Goal: Task Accomplishment & Management: Manage account settings

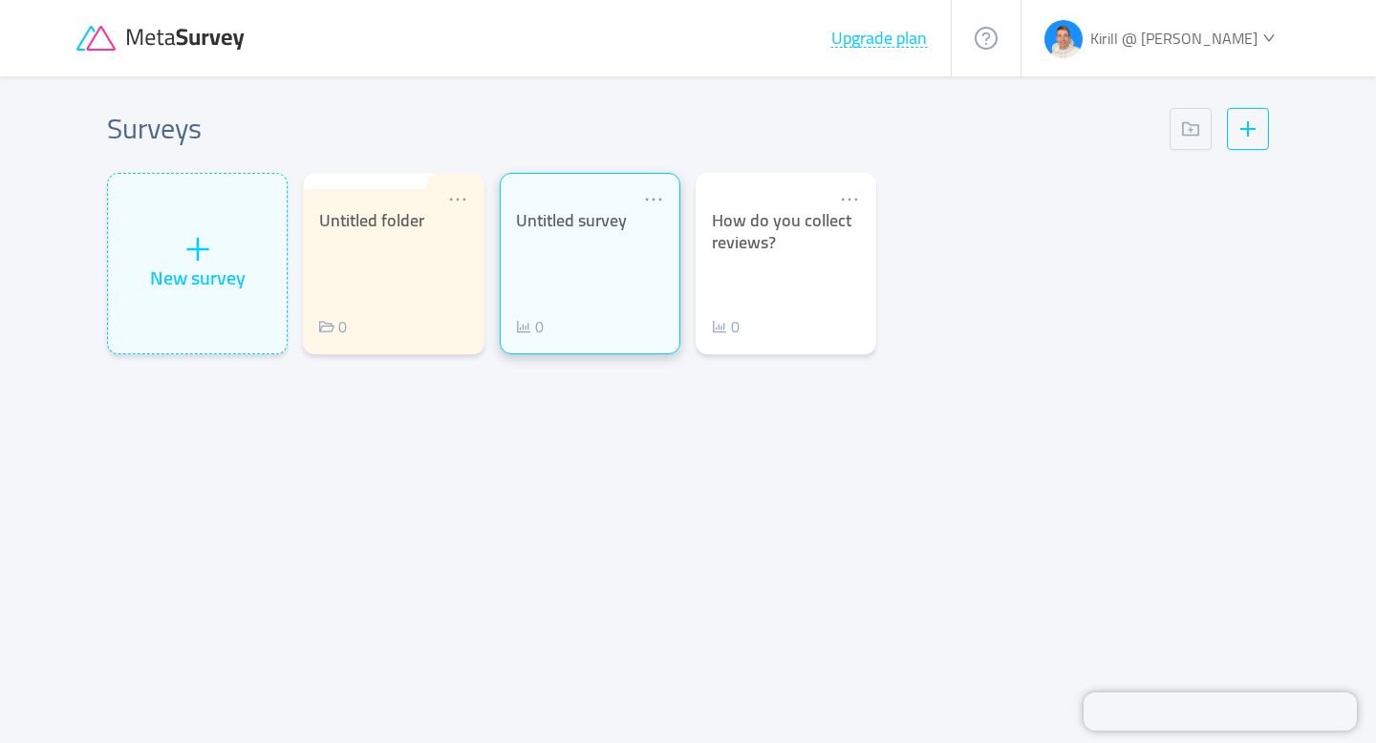
click at [568, 279] on div "Untitled survey 0" at bounding box center [590, 274] width 148 height 128
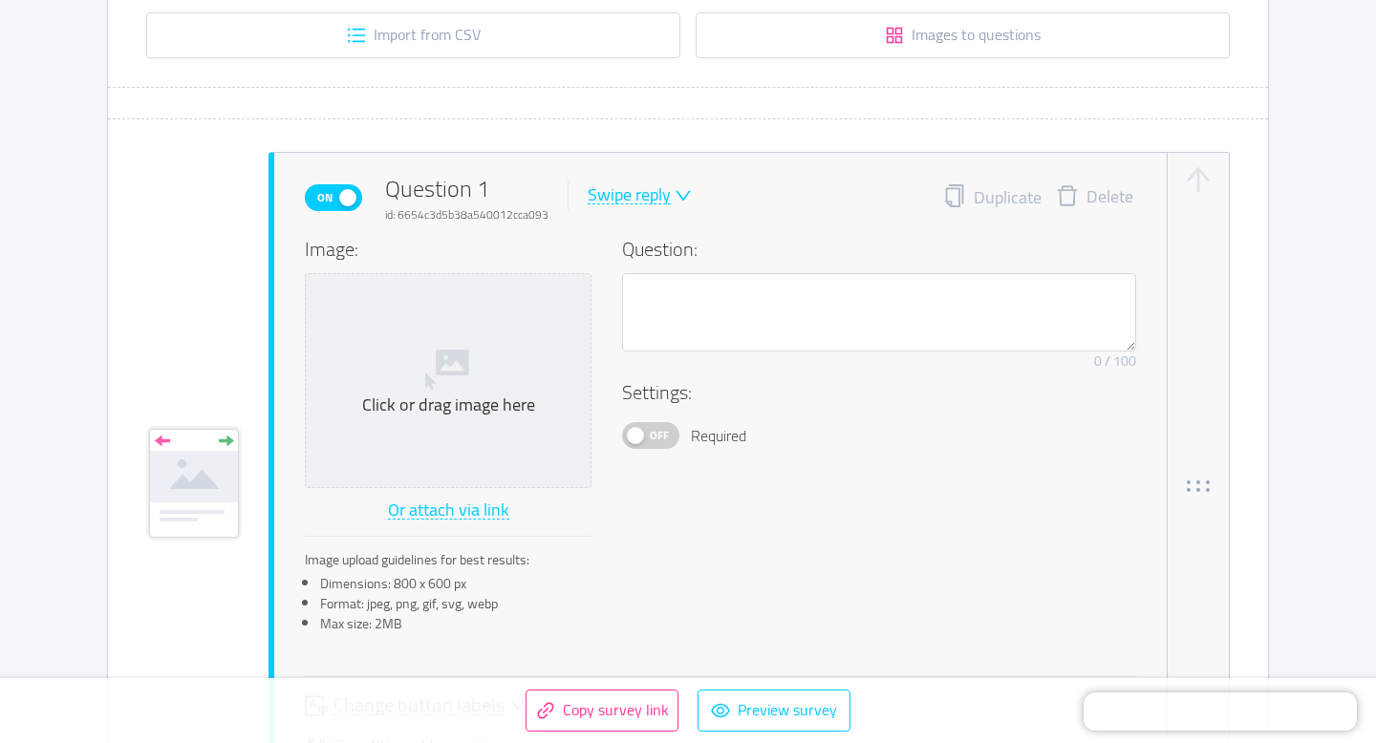
scroll to position [379, 0]
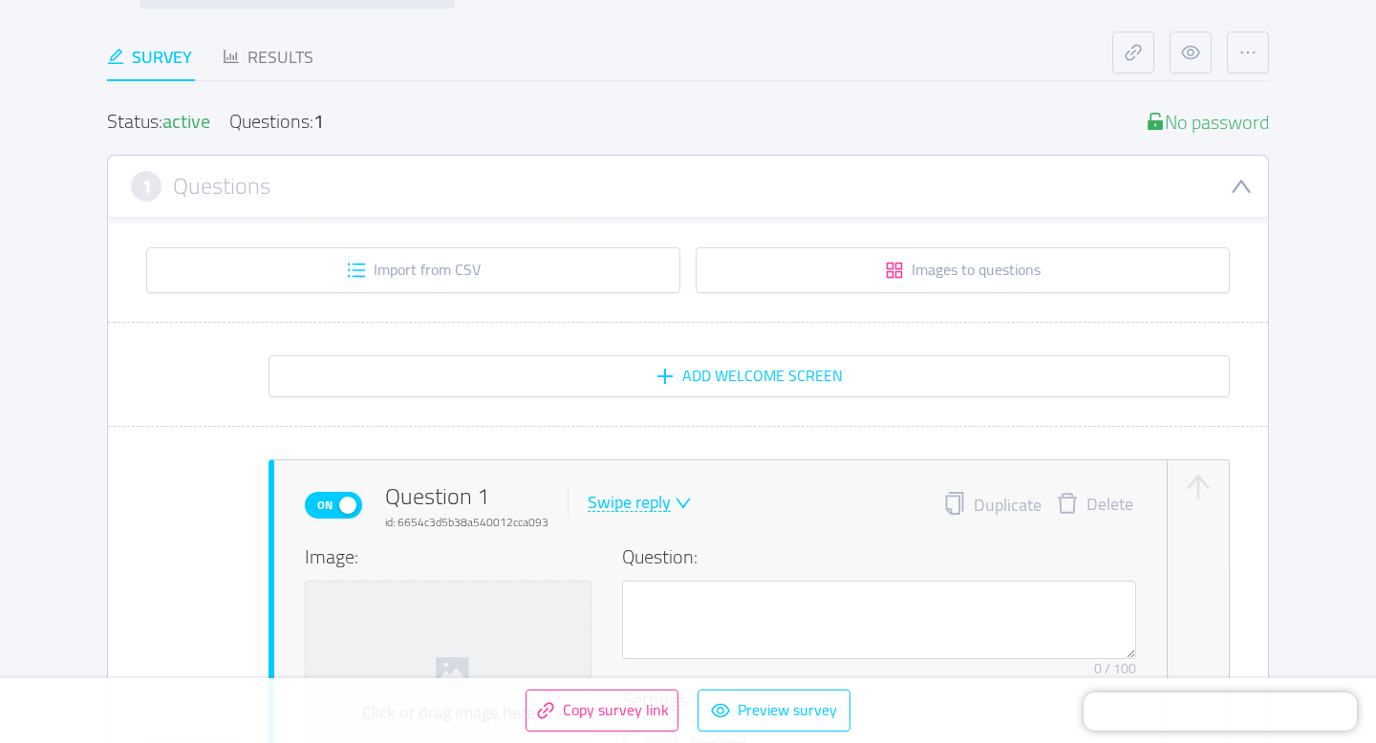
click at [707, 181] on div "1 Questions" at bounding box center [688, 186] width 1114 height 31
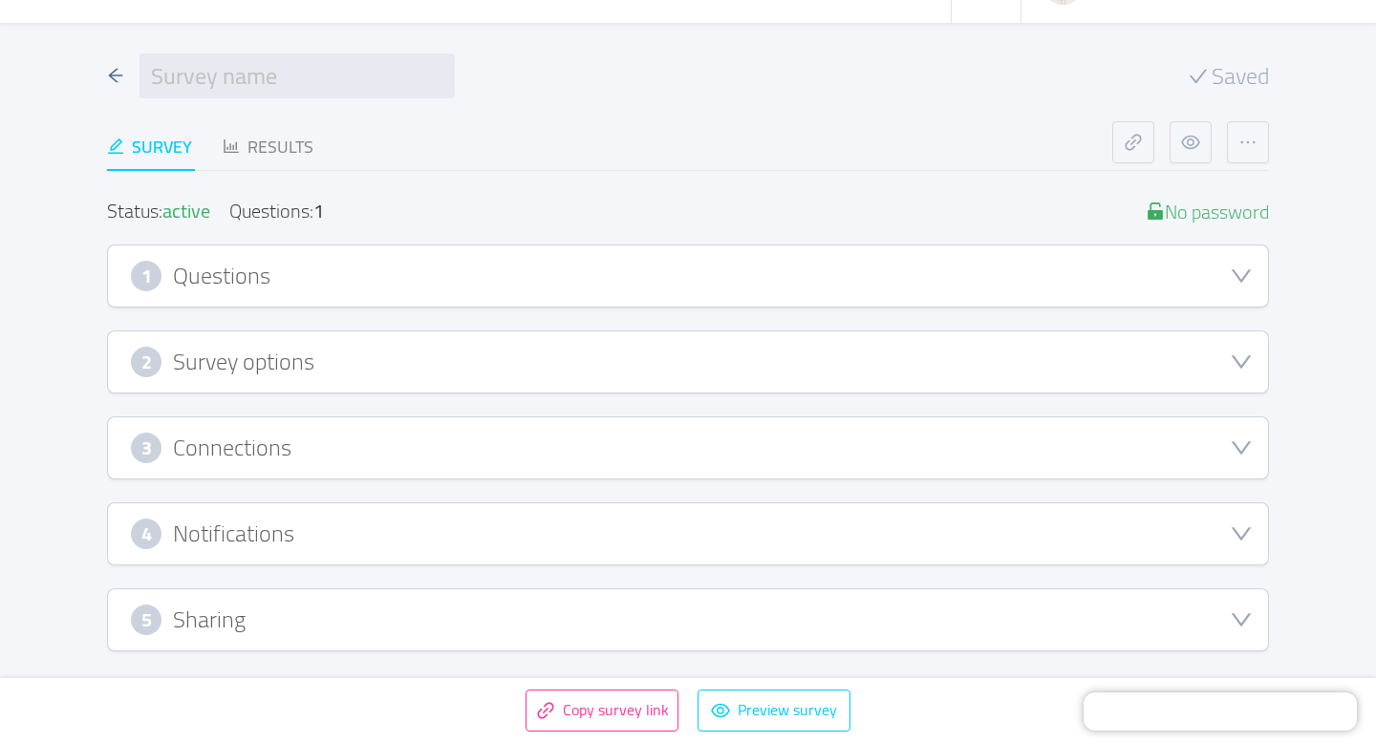
scroll to position [53, 0]
click at [682, 278] on div "1 Questions" at bounding box center [688, 277] width 1114 height 31
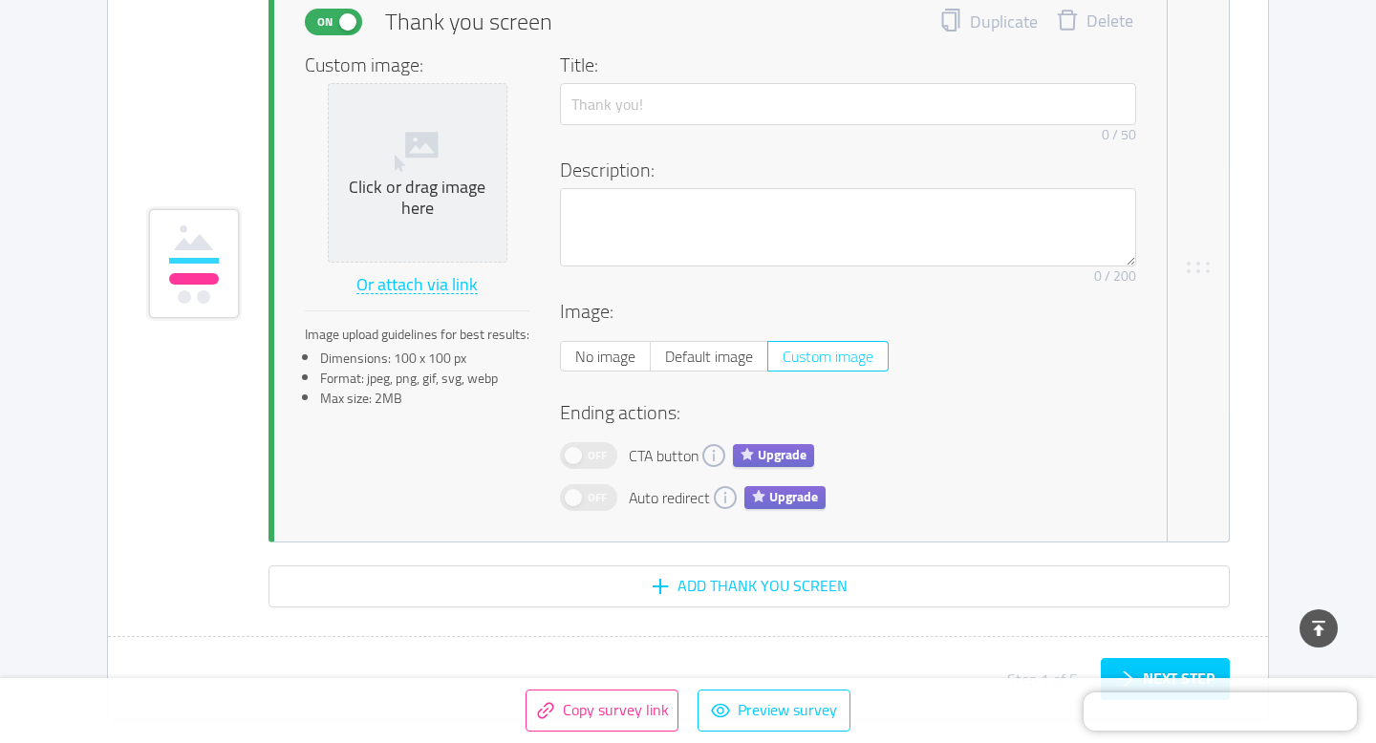
scroll to position [1503, 0]
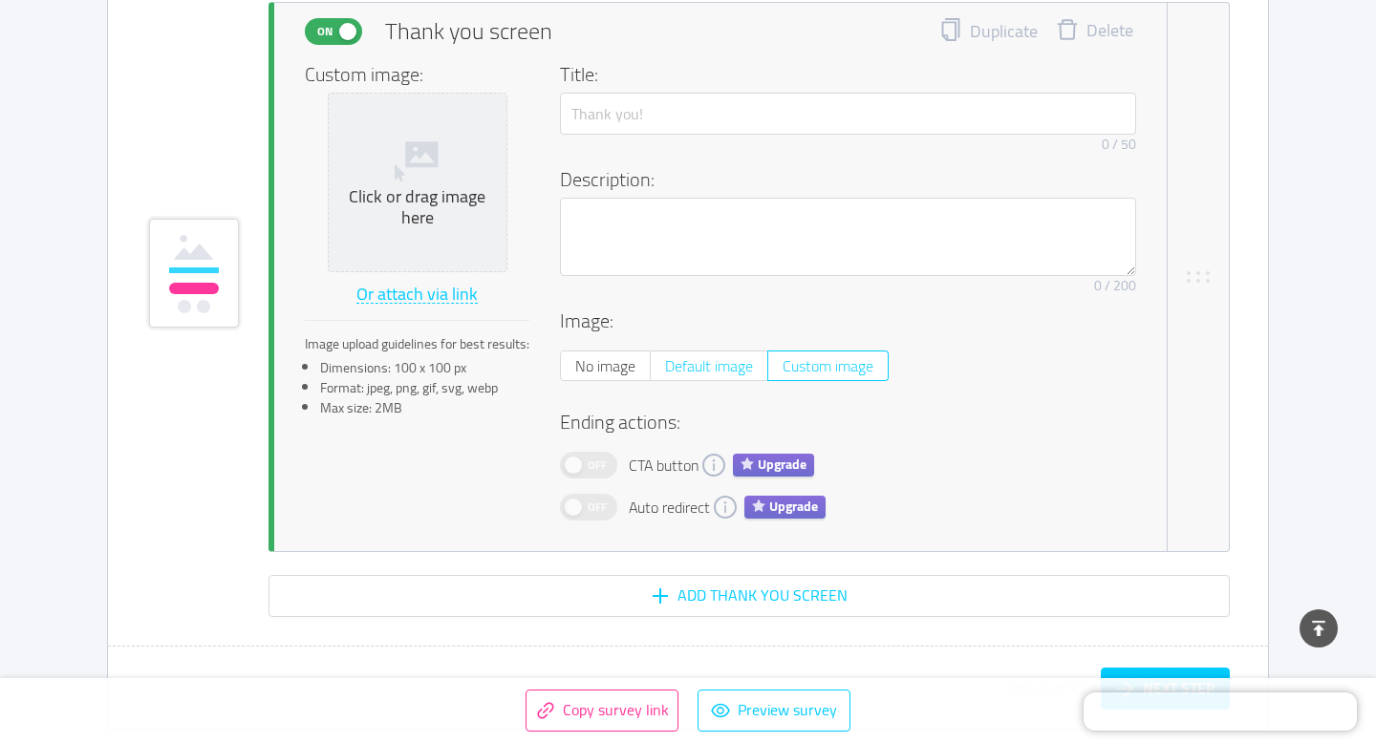
click at [673, 362] on span "Default image" at bounding box center [709, 366] width 88 height 29
click at [665, 372] on input "Default image" at bounding box center [665, 372] width 0 height 0
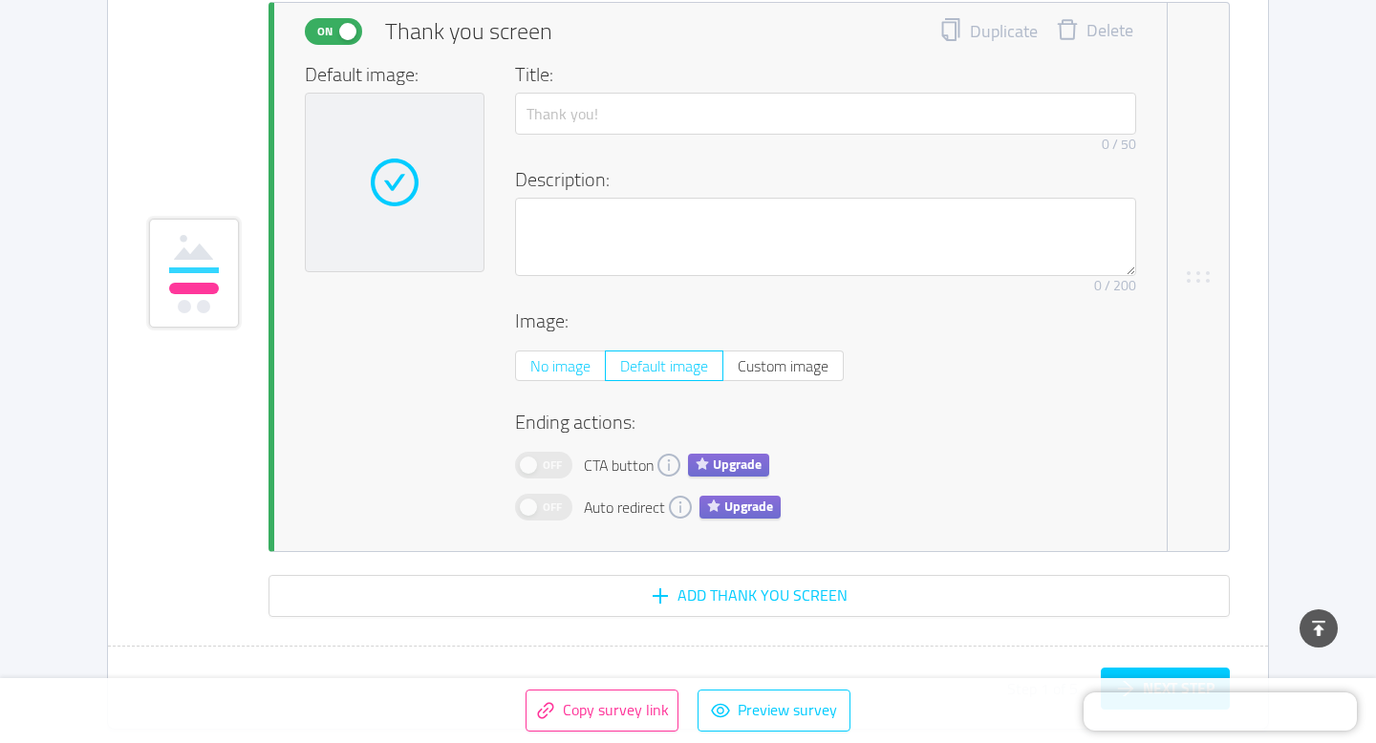
click at [549, 367] on span "No image" at bounding box center [560, 366] width 60 height 29
click at [530, 372] on input "No image" at bounding box center [530, 372] width 0 height 0
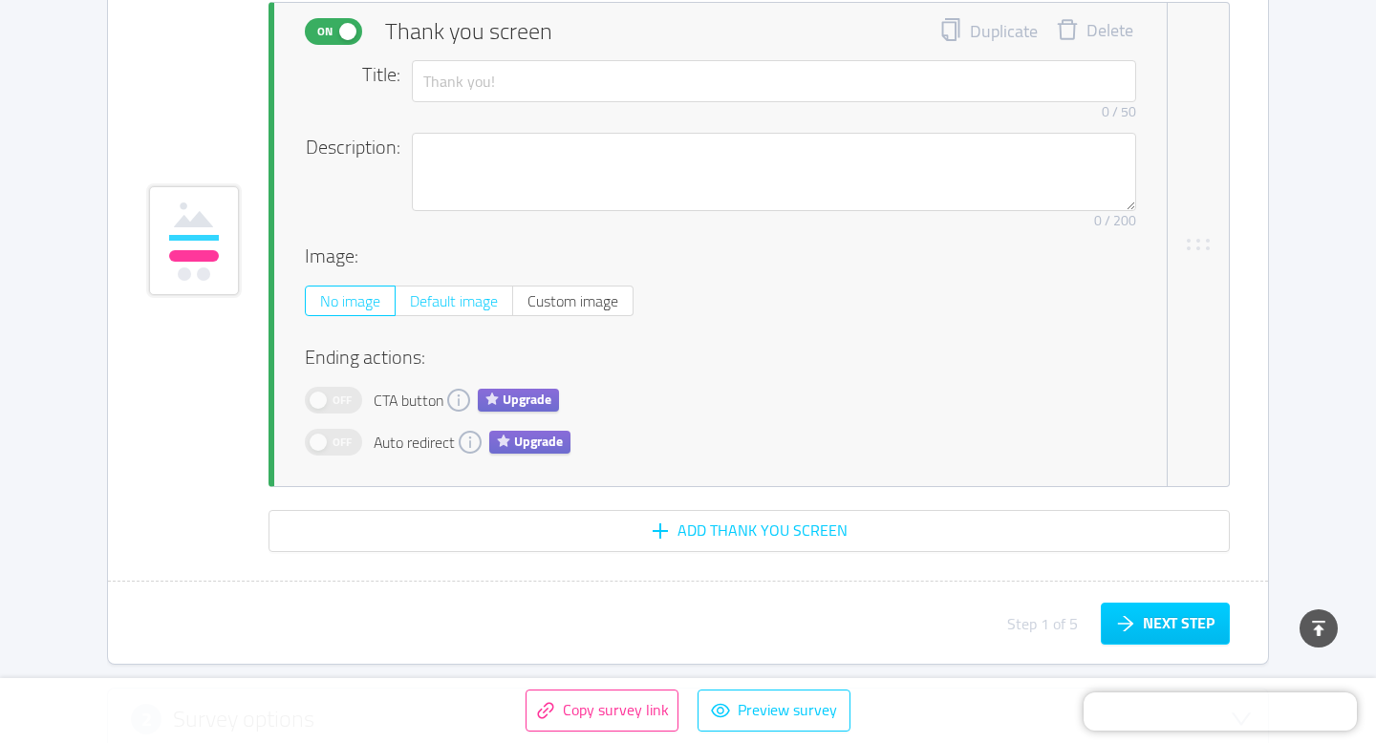
click at [466, 306] on span "Default image" at bounding box center [454, 301] width 88 height 29
click at [410, 307] on input "Default image" at bounding box center [410, 307] width 0 height 0
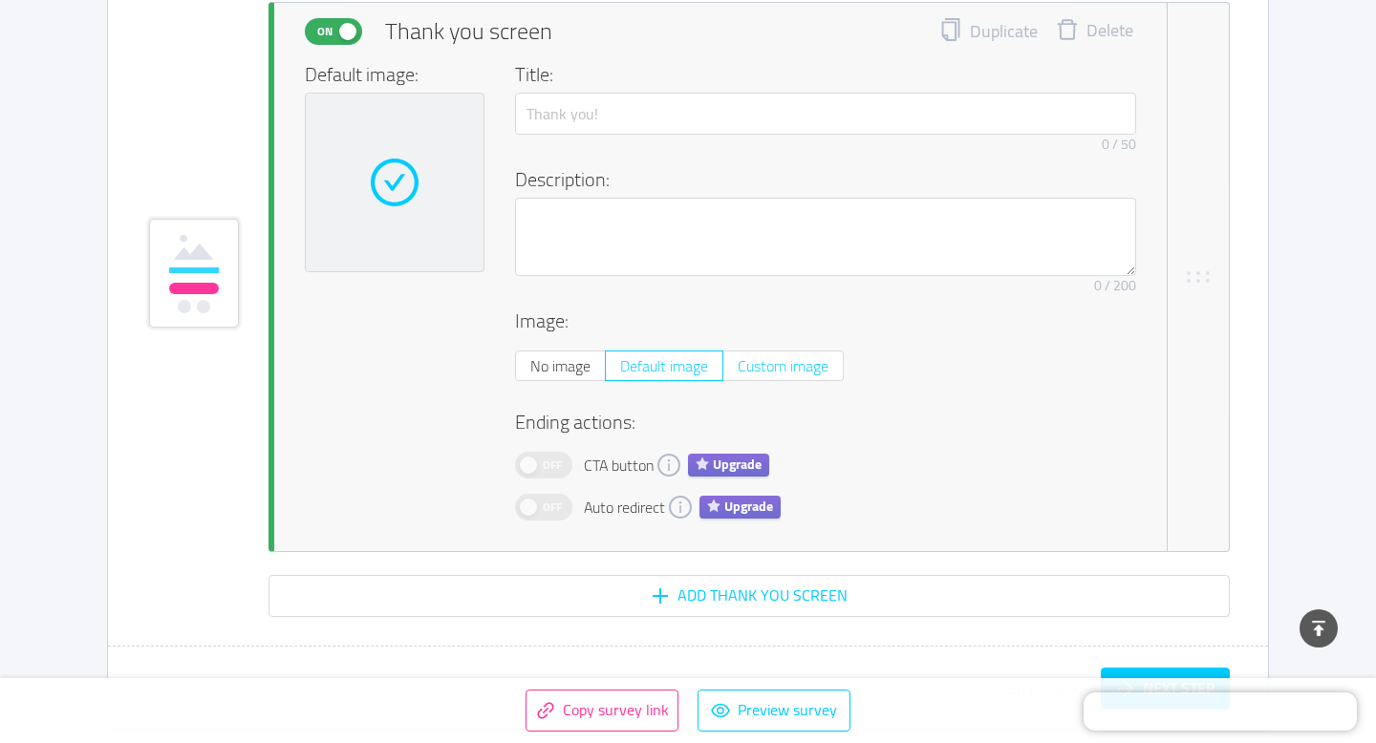
click at [775, 365] on span "Custom image" at bounding box center [782, 366] width 91 height 29
click at [737, 372] on input "Custom image" at bounding box center [737, 372] width 0 height 0
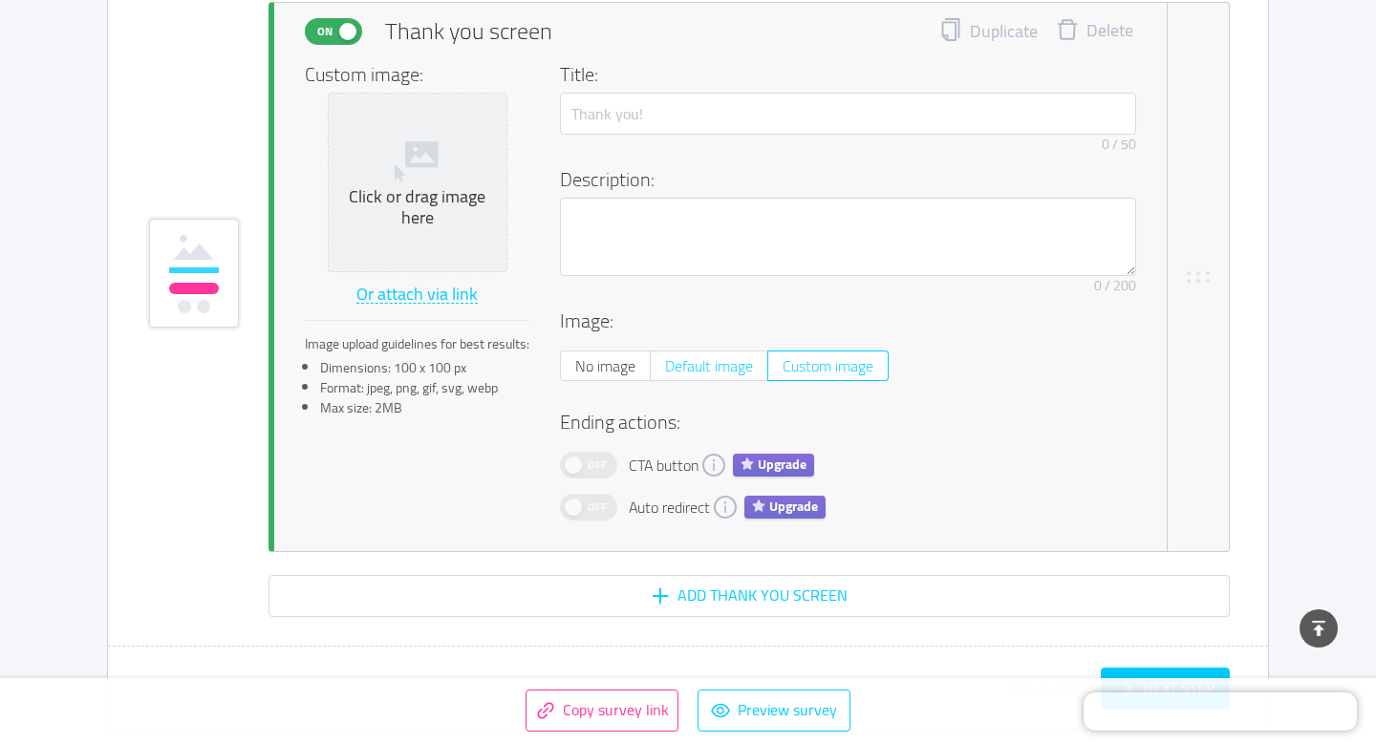
click at [716, 365] on span "Default image" at bounding box center [709, 366] width 88 height 29
click at [665, 372] on input "Default image" at bounding box center [665, 372] width 0 height 0
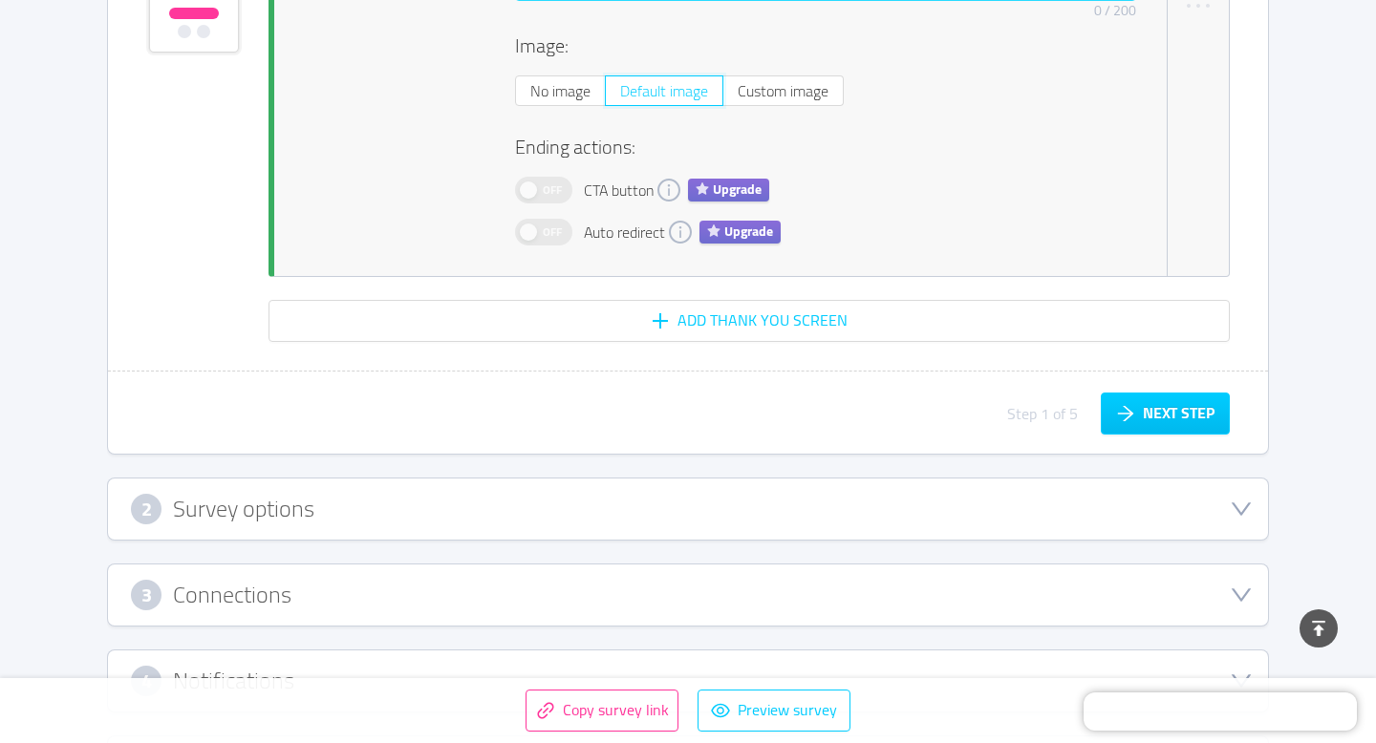
scroll to position [1772, 0]
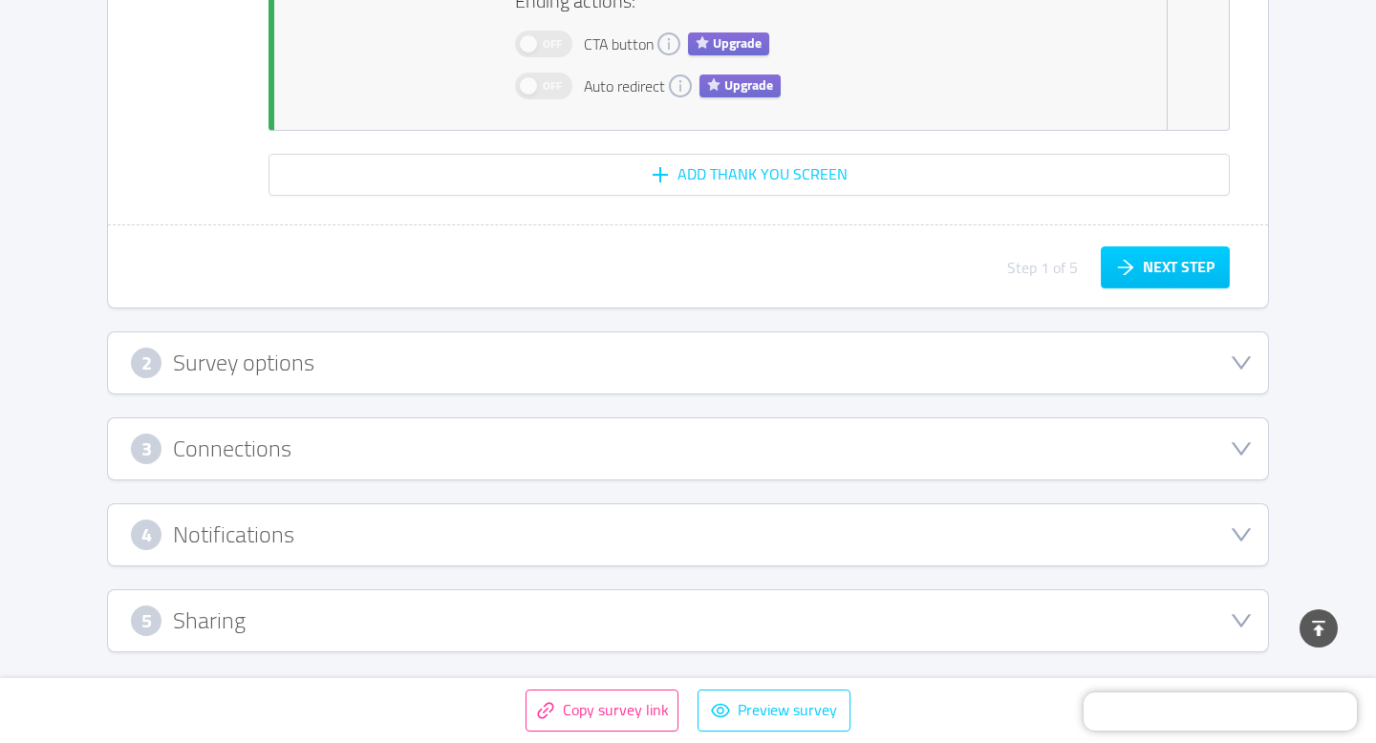
click at [755, 352] on div "2 Survey options" at bounding box center [688, 363] width 1114 height 31
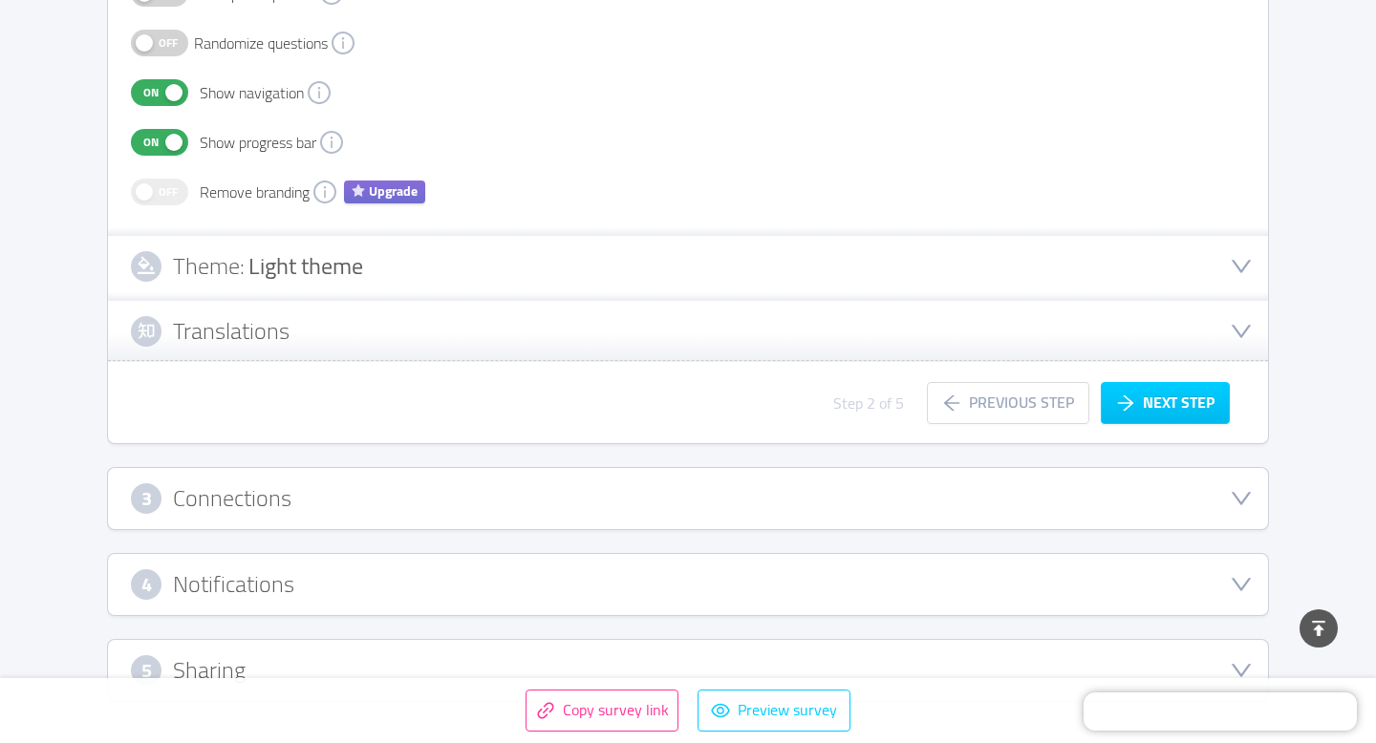
scroll to position [604, 0]
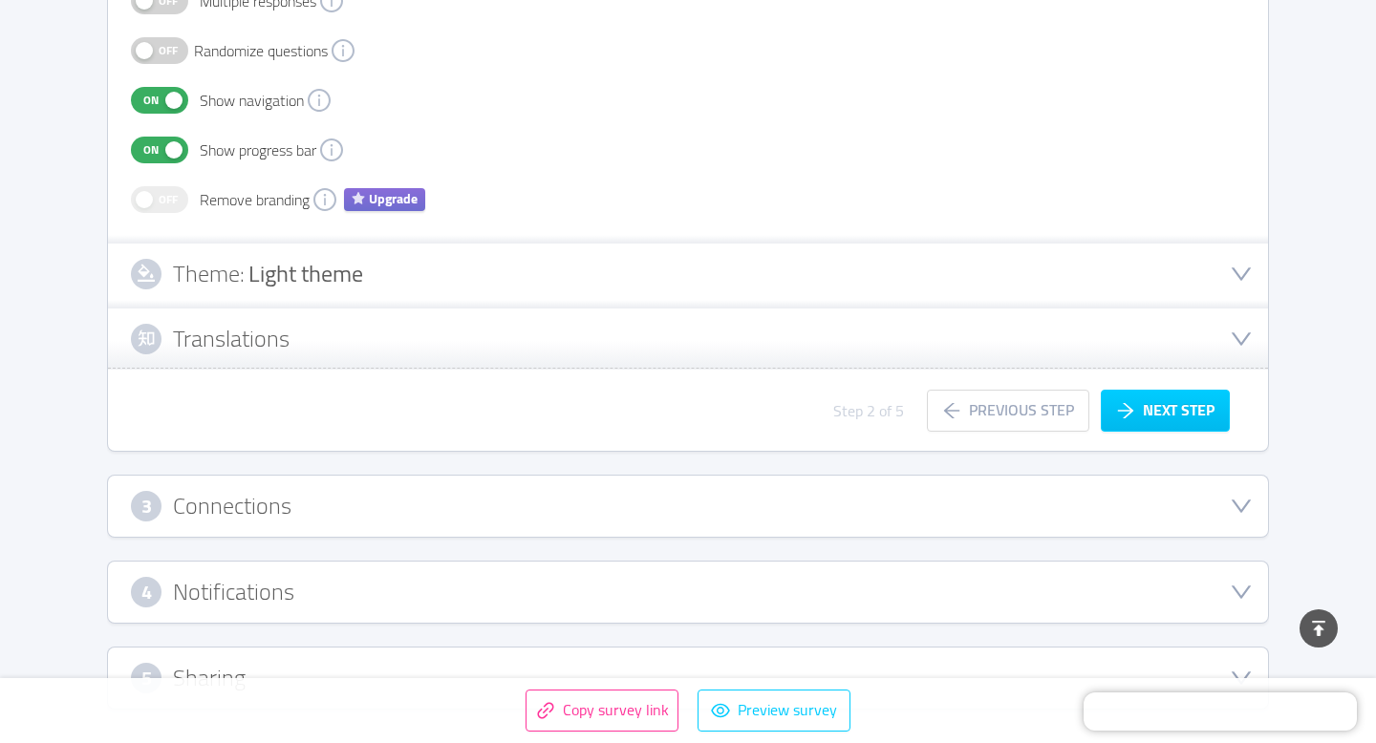
click at [739, 262] on div "Theme: Light theme" at bounding box center [688, 274] width 1114 height 31
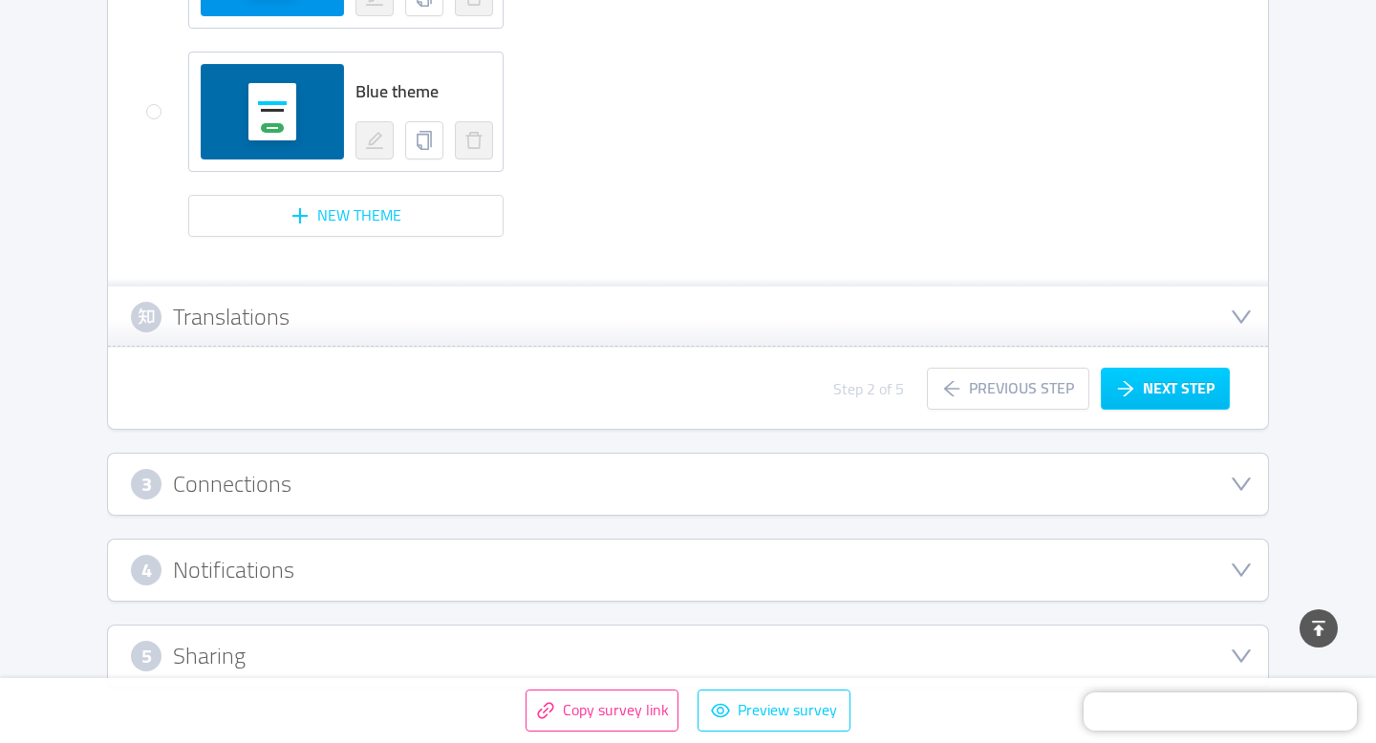
scroll to position [1922, 0]
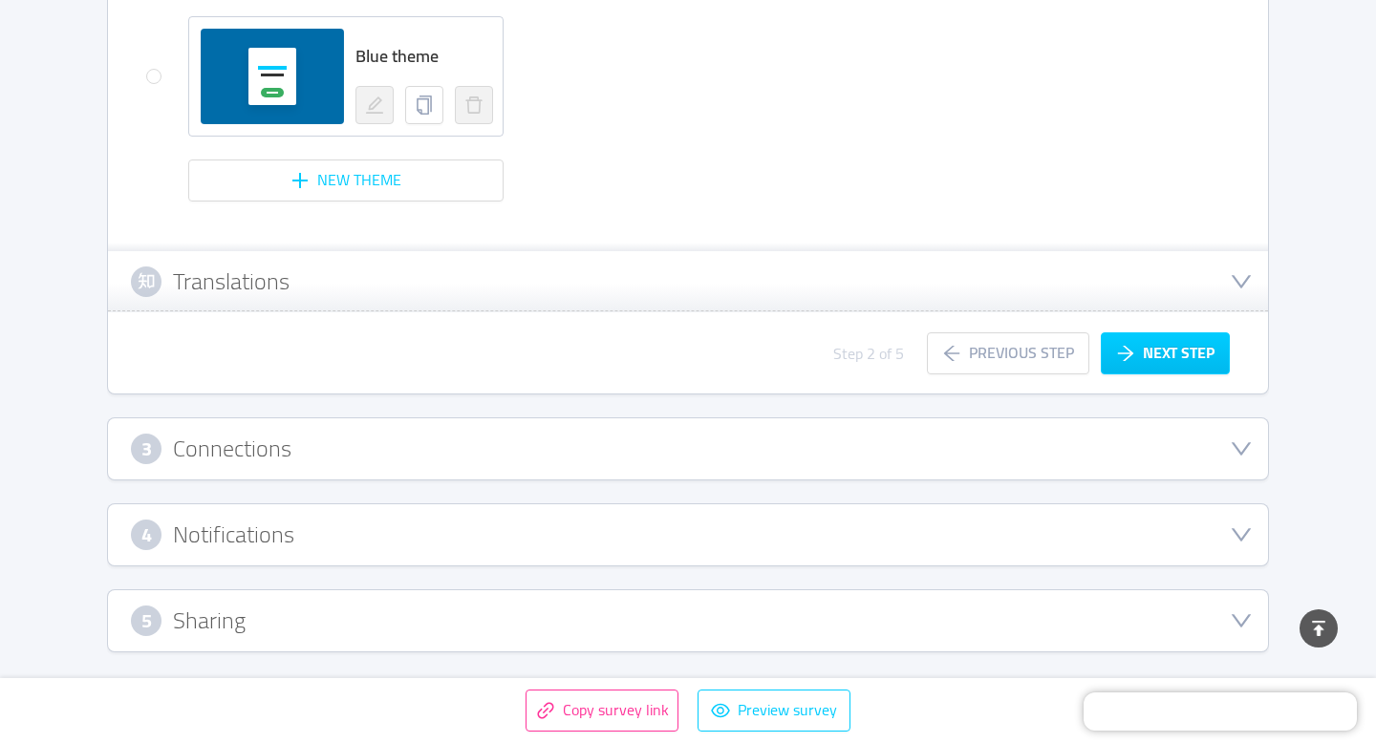
click at [467, 463] on div "3 Connections" at bounding box center [688, 448] width 1160 height 61
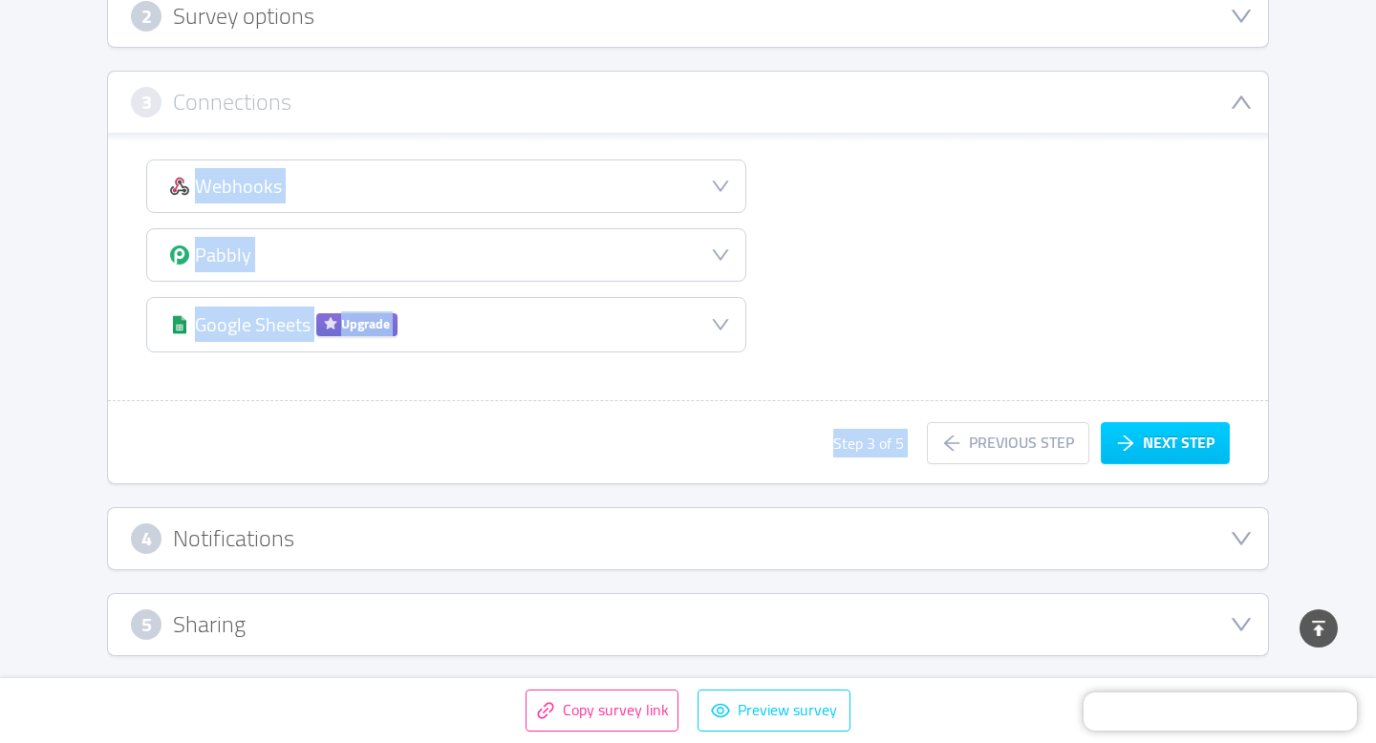
scroll to position [403, 0]
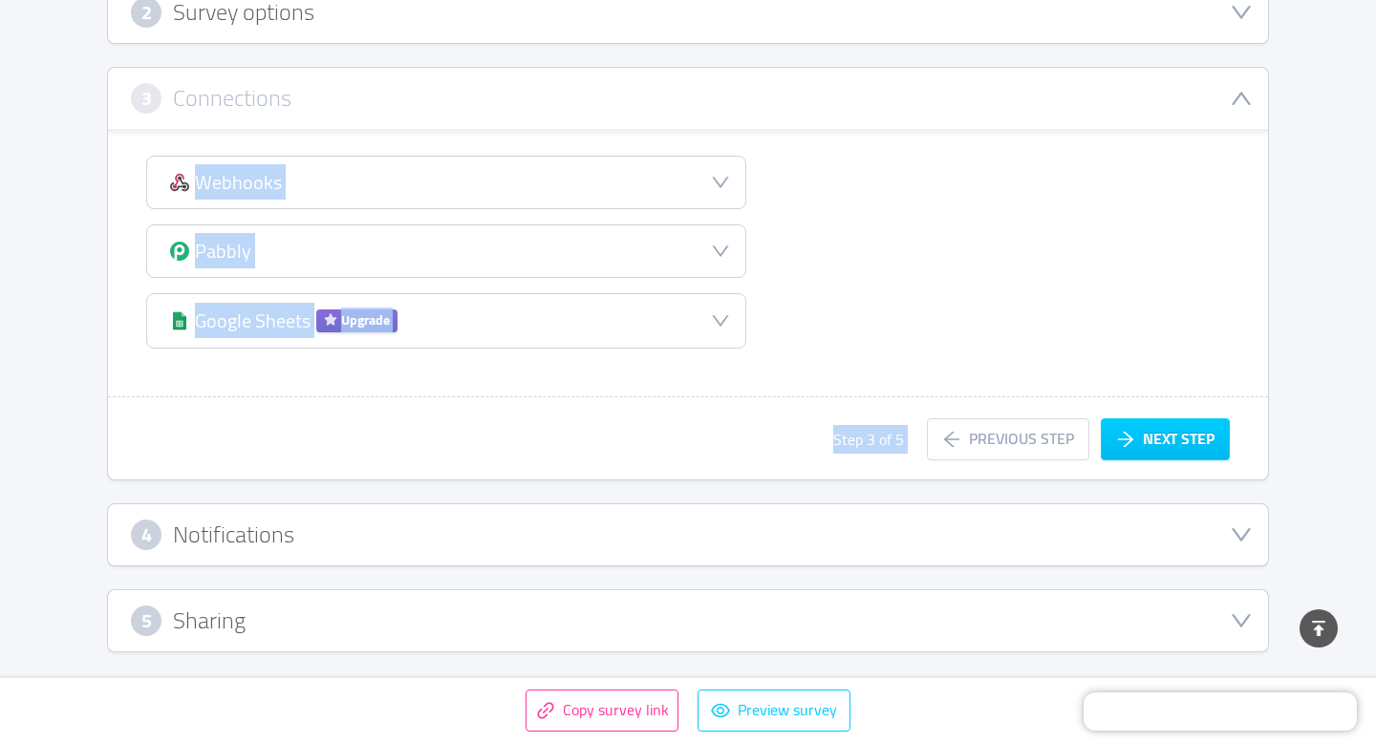
click at [467, 463] on div "Step 3 of 5 Previous step Next step" at bounding box center [688, 448] width 1160 height 61
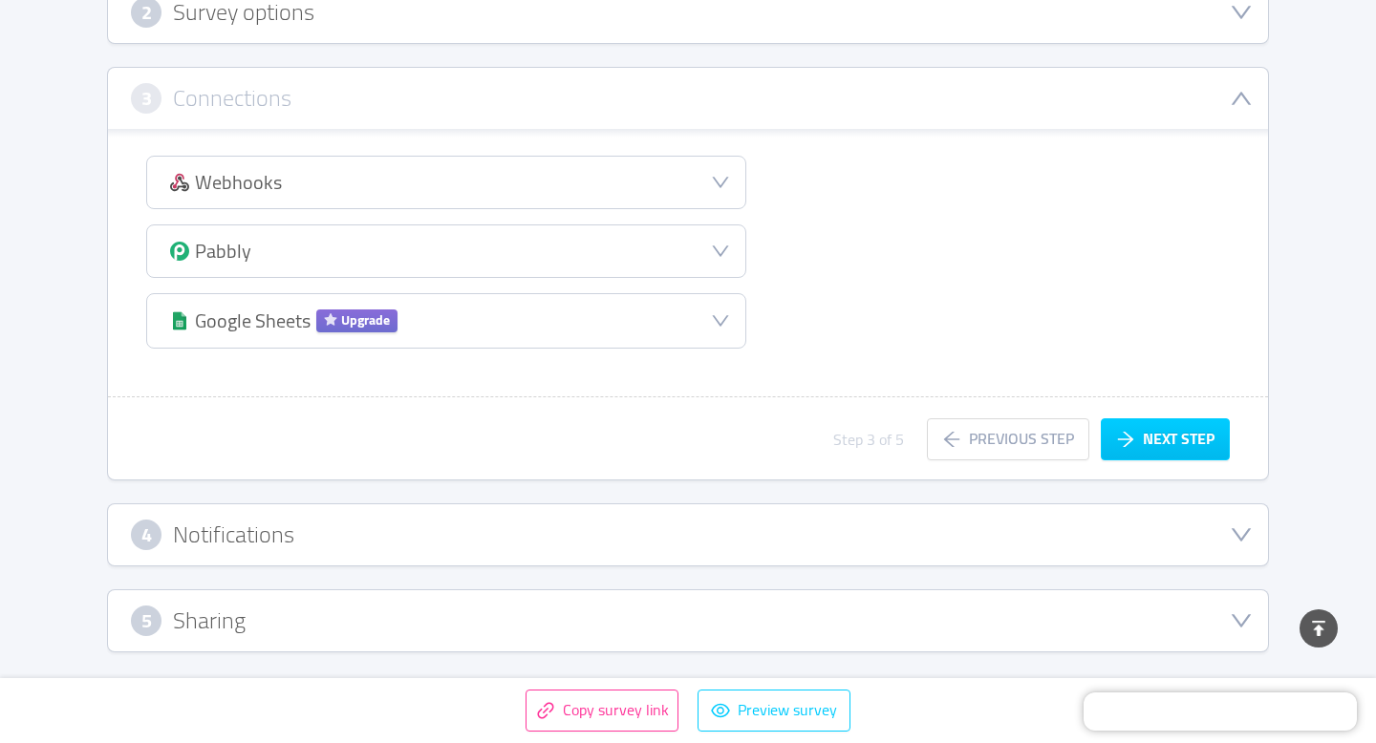
click at [469, 554] on div "4 Notifications" at bounding box center [688, 534] width 1160 height 61
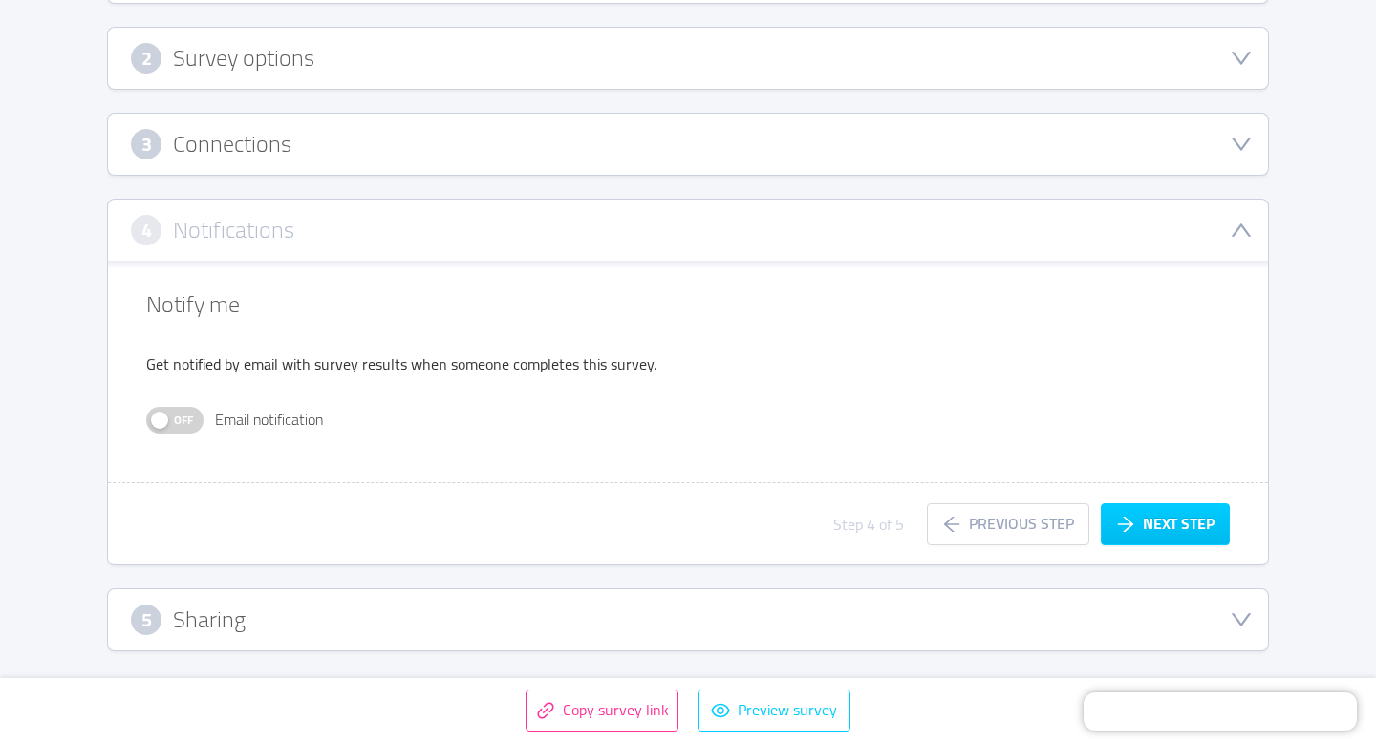
scroll to position [357, 0]
click at [462, 625] on div "5 Sharing" at bounding box center [688, 620] width 1114 height 31
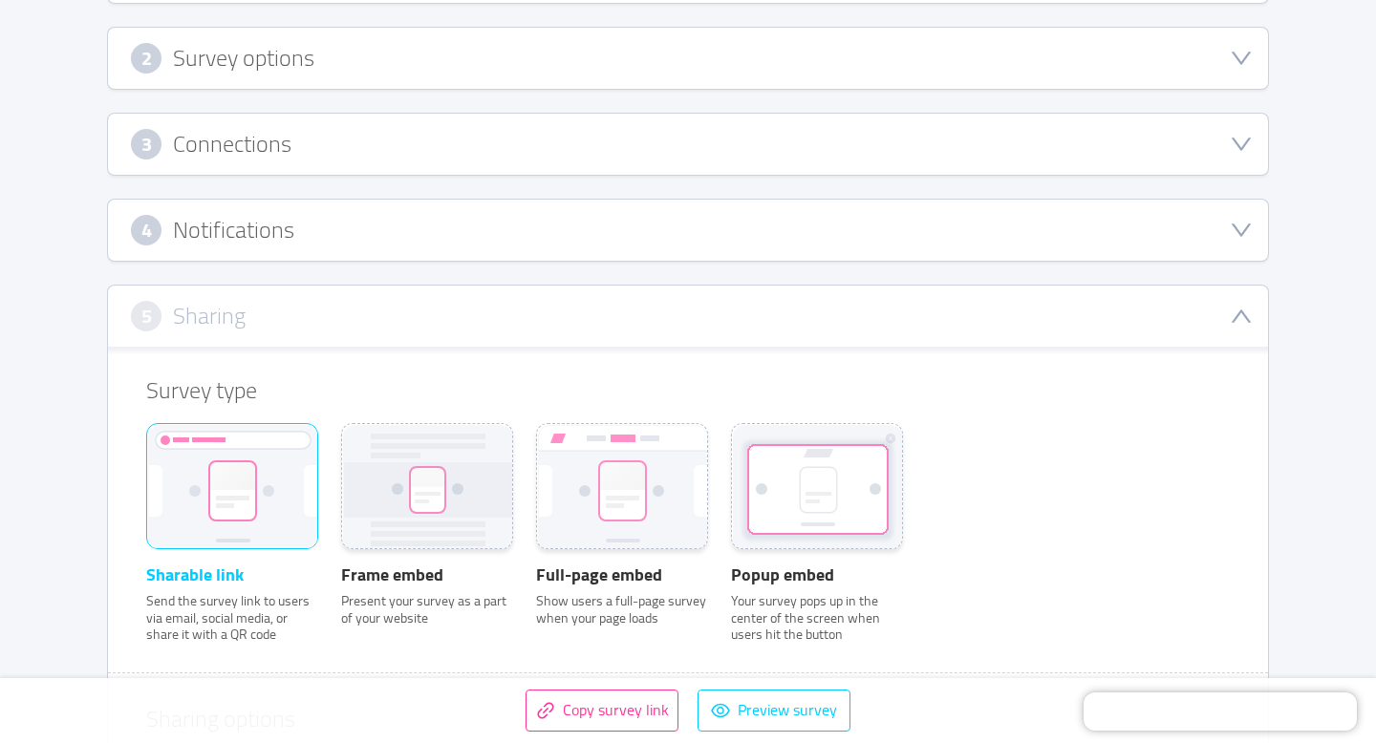
click at [432, 331] on div "5 Sharing" at bounding box center [688, 316] width 1160 height 61
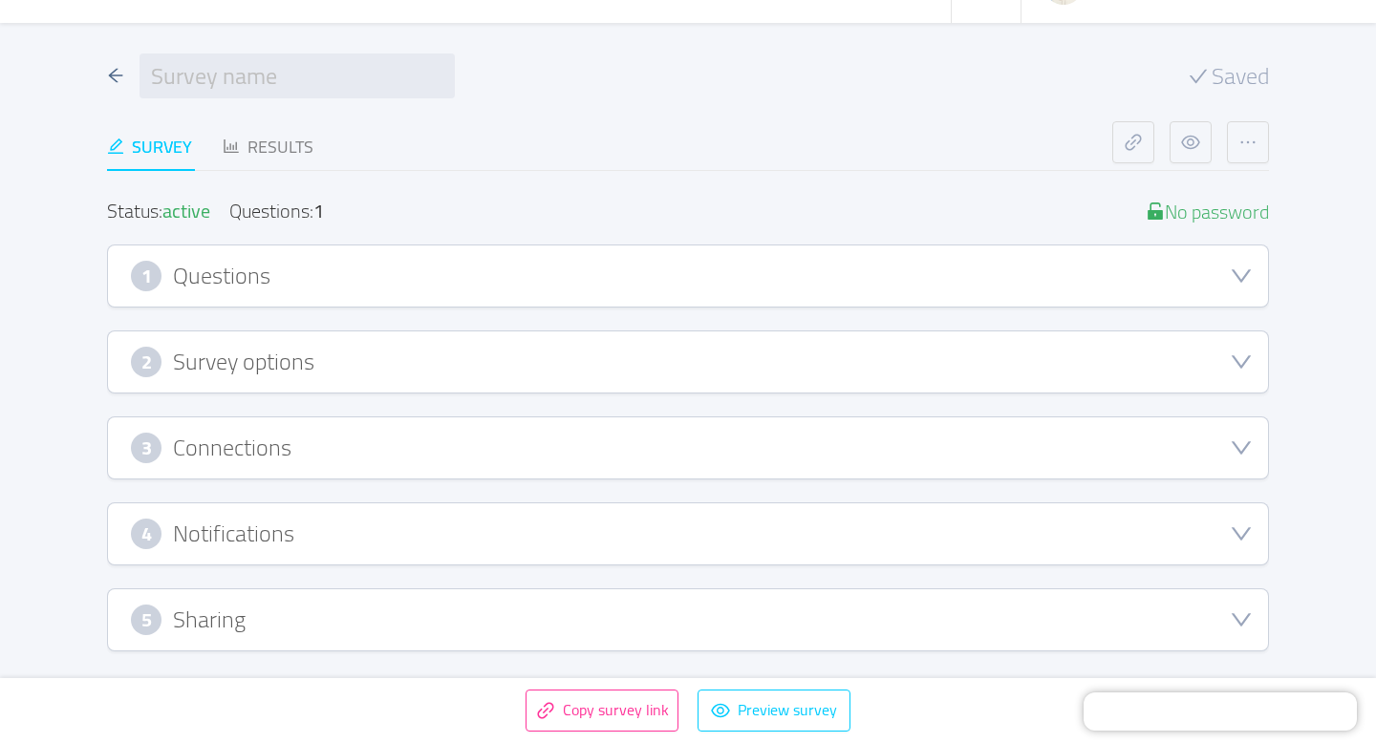
scroll to position [53, 0]
click at [420, 625] on div "5 Sharing" at bounding box center [688, 621] width 1114 height 31
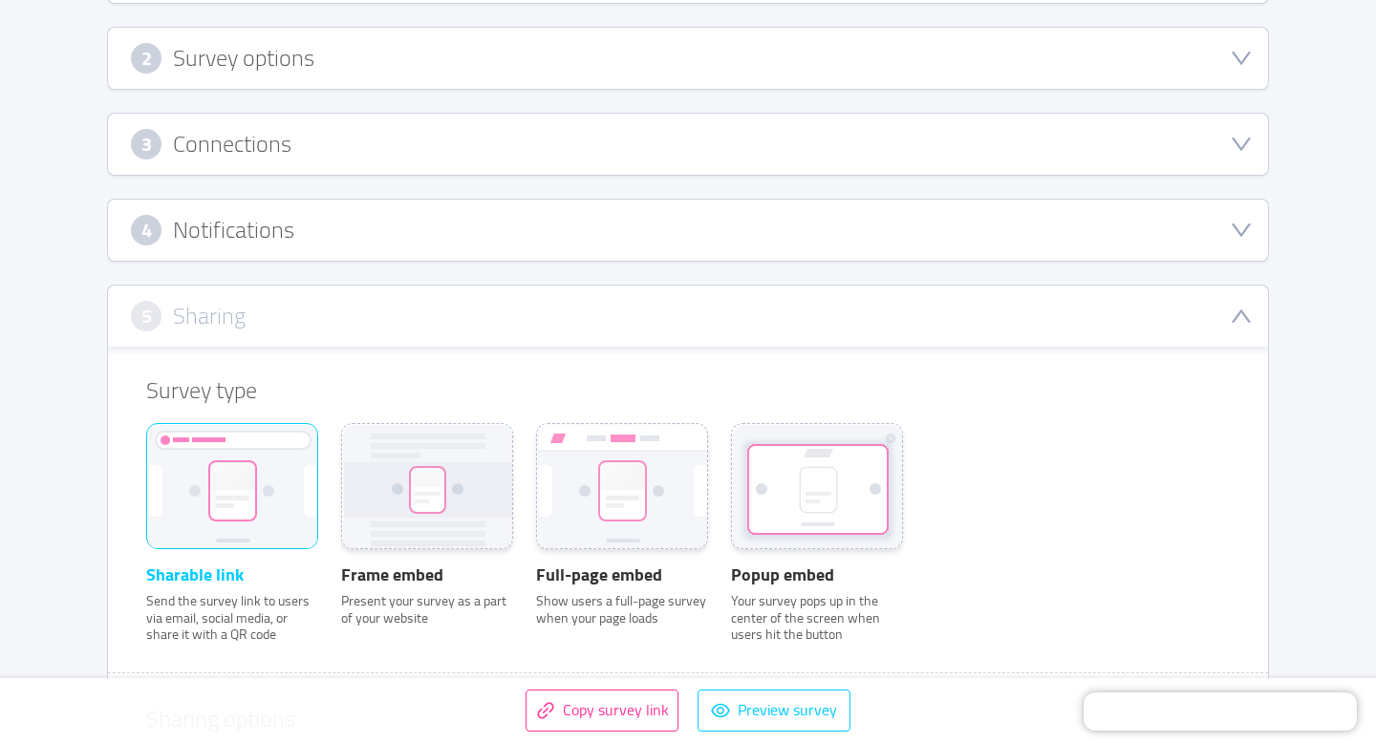
click at [455, 326] on div "5 Sharing" at bounding box center [688, 316] width 1114 height 31
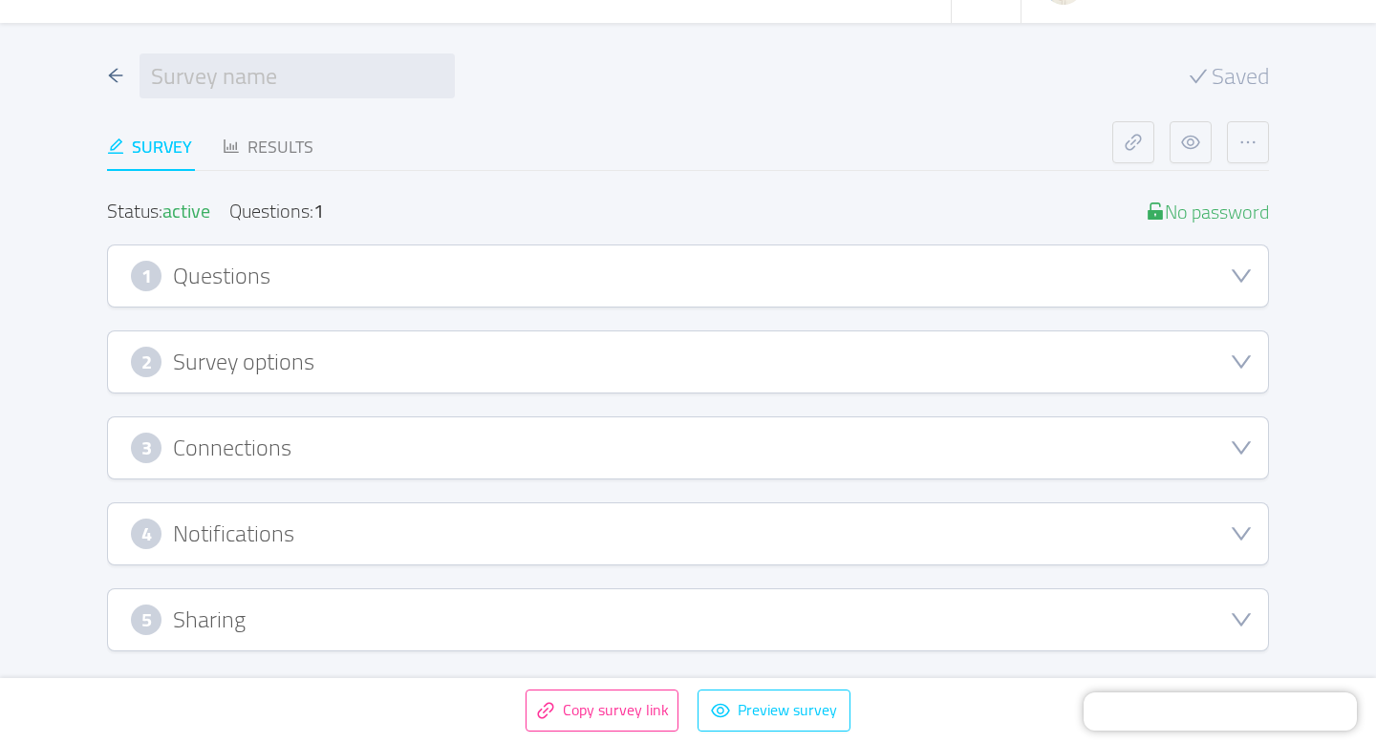
scroll to position [53, 0]
click at [467, 538] on div "4 Notifications" at bounding box center [688, 535] width 1114 height 31
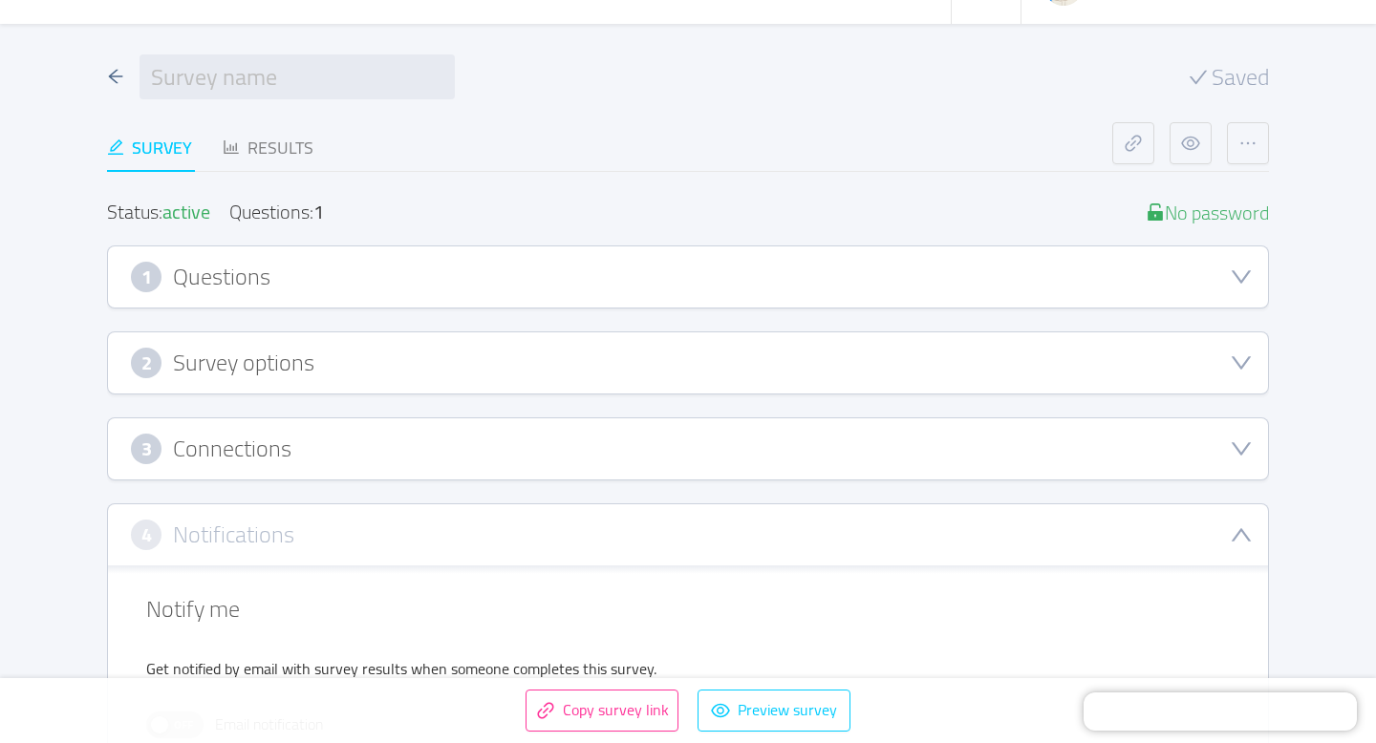
click at [467, 538] on div "4 Notifications" at bounding box center [688, 535] width 1114 height 31
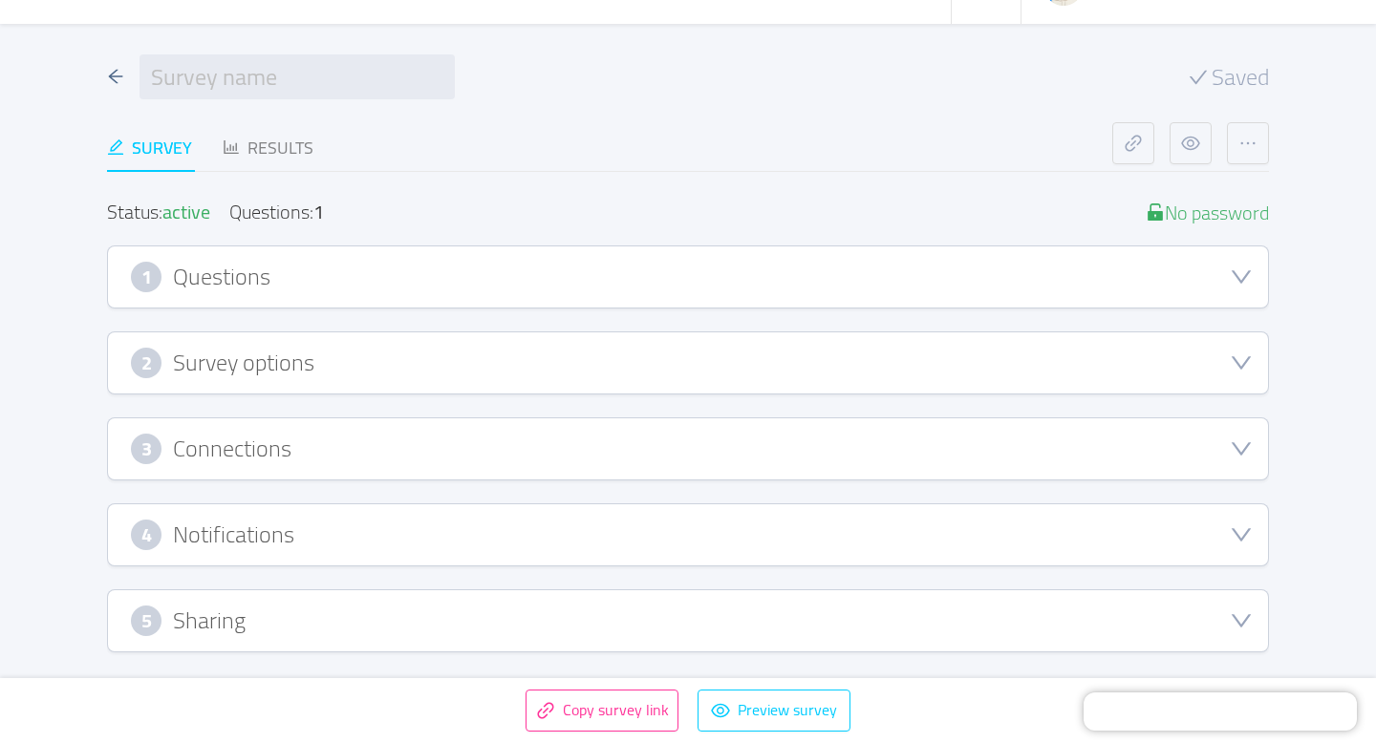
click at [480, 624] on div "5 Sharing" at bounding box center [688, 621] width 1114 height 31
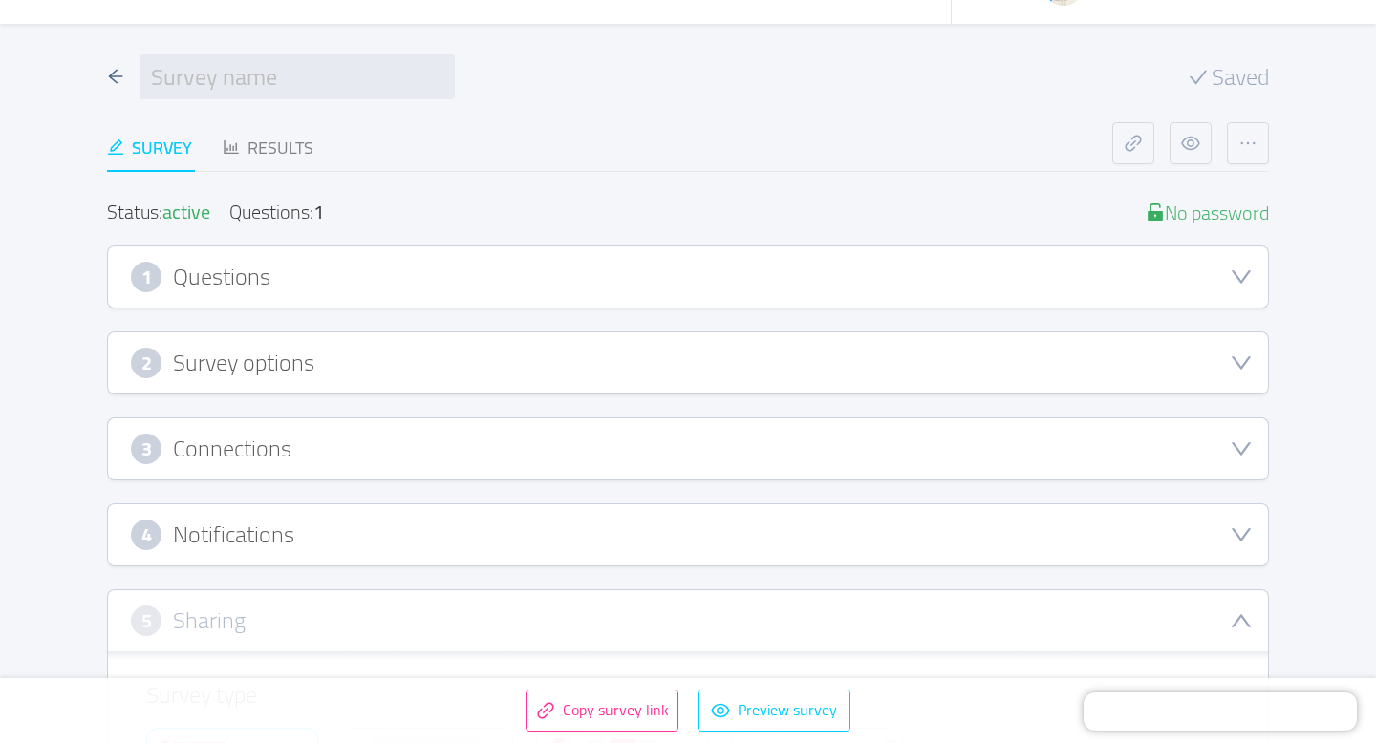
click at [480, 624] on div "5 Sharing" at bounding box center [688, 621] width 1114 height 31
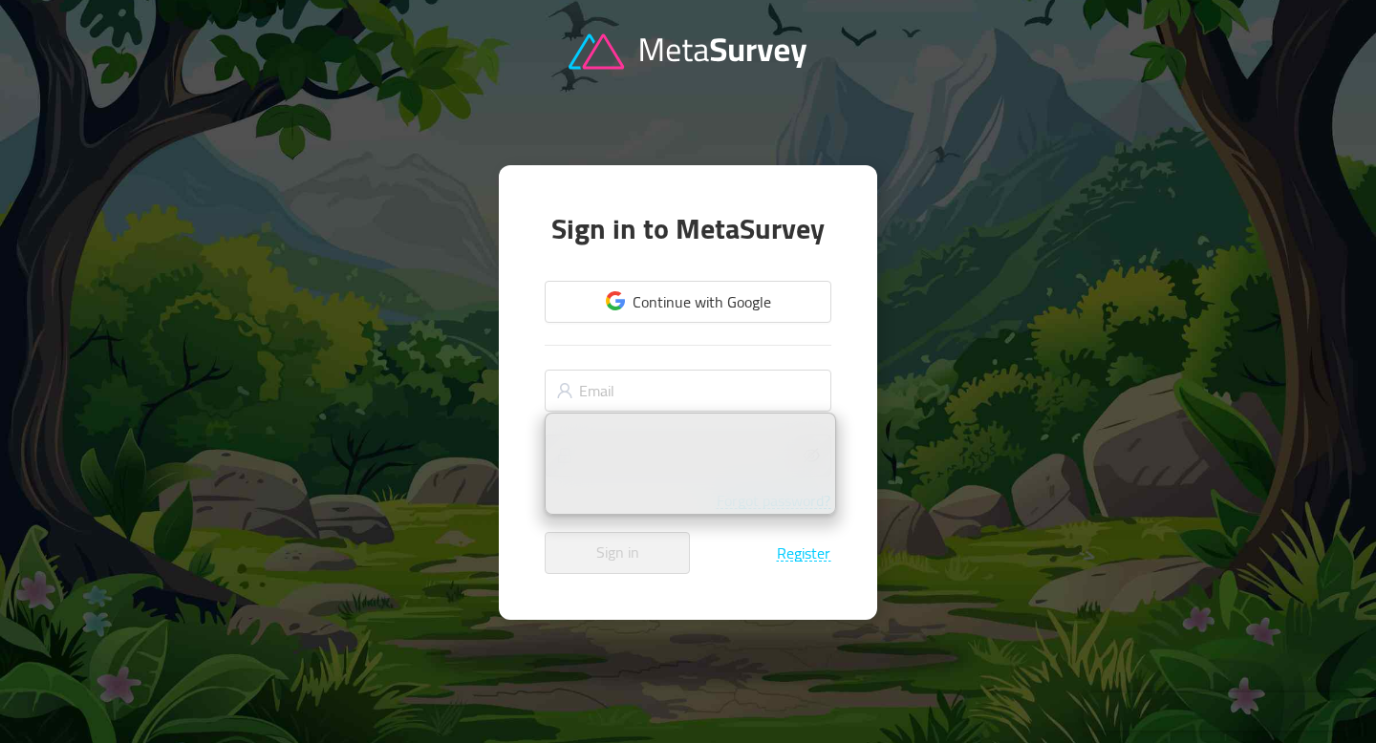
type input "kirill@getwally.net"
type input "[EMAIL_ADDRESS][DOMAIN_NAME]"
